Goal: Information Seeking & Learning: Learn about a topic

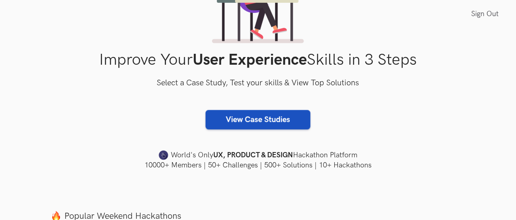
scroll to position [106, 0]
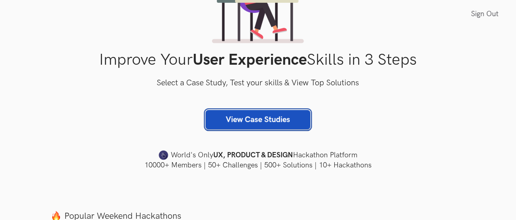
click at [258, 117] on link "View Case Studies" at bounding box center [257, 119] width 105 height 19
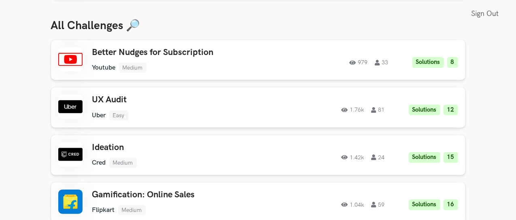
scroll to position [315, 0]
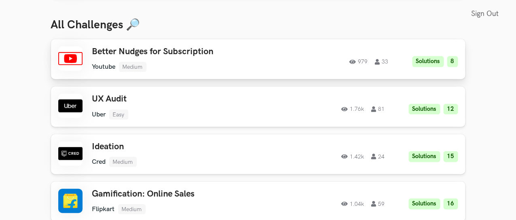
click at [256, 66] on ul "Youtube Medium" at bounding box center [181, 67] width 178 height 10
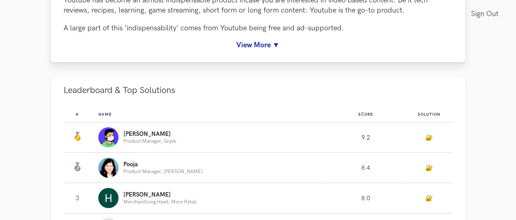
scroll to position [370, 0]
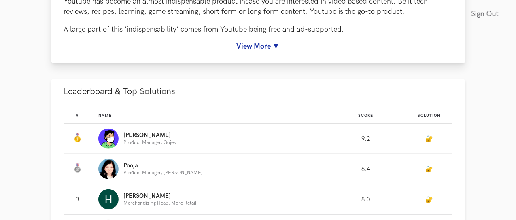
click at [266, 51] on link "View More ▼" at bounding box center [258, 46] width 388 height 8
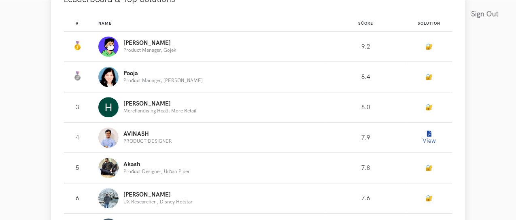
scroll to position [985, 0]
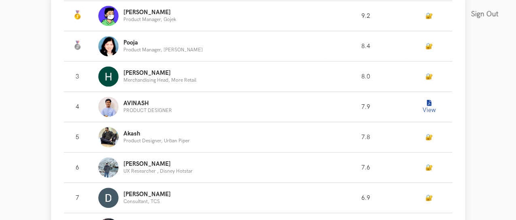
click at [431, 106] on icon "Leaderboard" at bounding box center [429, 103] width 4 height 6
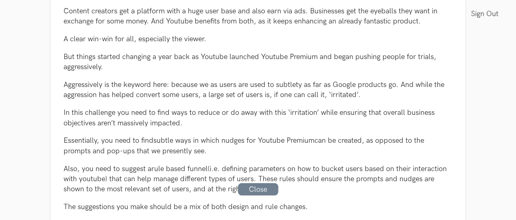
scroll to position [408, 0]
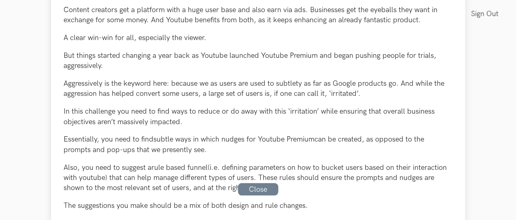
click at [329, 132] on div "Context: Building Better Nudges for Subscription Service Youtube has become an …" at bounding box center [258, 215] width 388 height 535
click at [290, 71] on p "But things started changing a year back as Youtube launched Youtube Premium and…" at bounding box center [258, 61] width 388 height 20
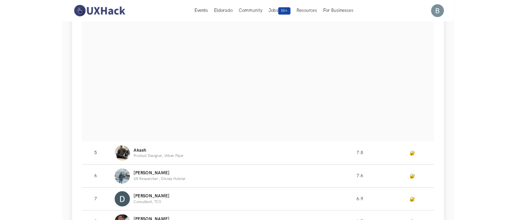
scroll to position [1137, 0]
